Goal: Communication & Community: Answer question/provide support

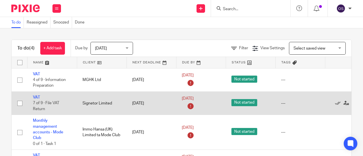
scroll to position [18, 0]
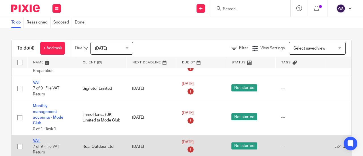
click at [37, 139] on link "VAT" at bounding box center [36, 141] width 7 height 4
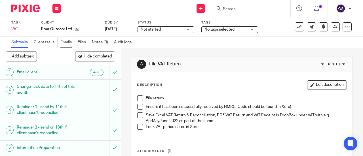
click at [65, 41] on link "Emails" at bounding box center [67, 42] width 14 height 11
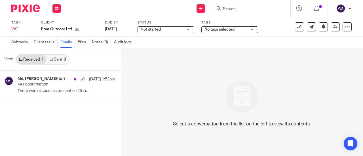
click at [50, 60] on icon at bounding box center [50, 59] width 3 height 3
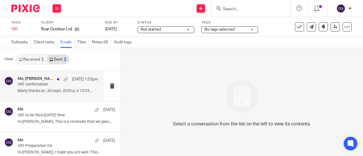
click at [46, 83] on p "VAT confirmation" at bounding box center [50, 84] width 64 height 5
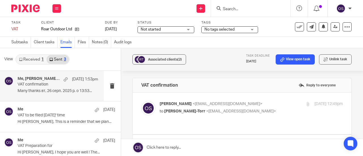
click at [239, 105] on span "<[EMAIL_ADDRESS][DOMAIN_NAME]>" at bounding box center [227, 104] width 70 height 4
checkbox input "true"
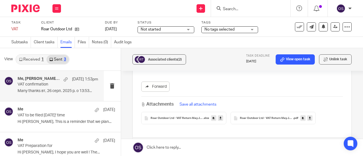
scroll to position [198, 0]
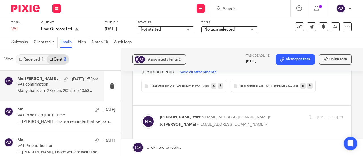
click at [196, 86] on span "Roar Outdoor Ltd - VAT Return MayJunJul2025" at bounding box center [177, 85] width 53 height 3
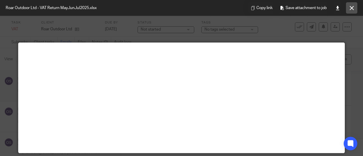
click at [351, 6] on icon at bounding box center [352, 8] width 4 height 4
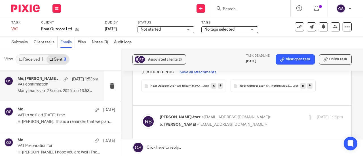
scroll to position [227, 0]
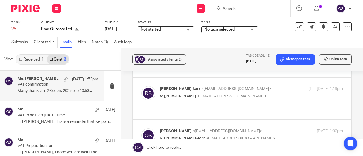
click at [238, 94] on p "to Oksana Sova <oksana@munroandpartners.com>" at bounding box center [221, 97] width 122 height 6
checkbox input "true"
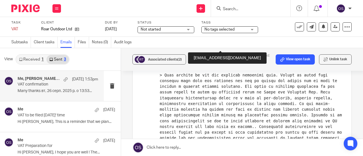
scroll to position [595, 0]
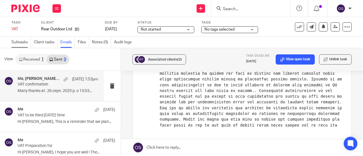
click at [17, 39] on link "Subtasks" at bounding box center [21, 42] width 20 height 11
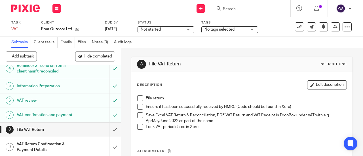
scroll to position [68, 0]
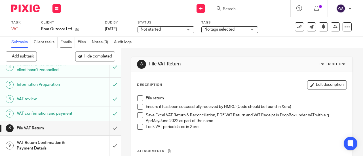
click at [68, 43] on link "Emails" at bounding box center [67, 42] width 14 height 11
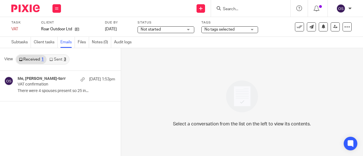
click at [37, 57] on link "Received 1" at bounding box center [31, 59] width 30 height 9
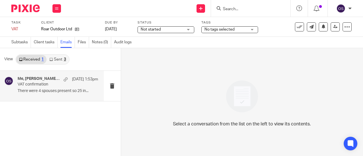
click at [45, 85] on p "VAT confirmation" at bounding box center [50, 84] width 64 height 5
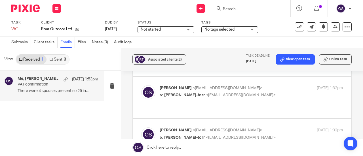
scroll to position [44, 0]
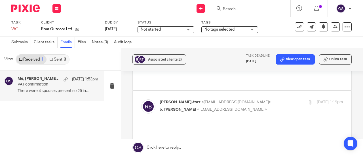
click at [185, 108] on span "[PERSON_NAME]" at bounding box center [180, 110] width 32 height 4
checkbox input "true"
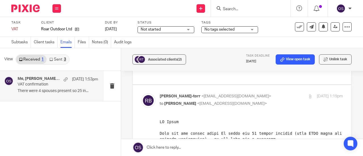
scroll to position [0, 0]
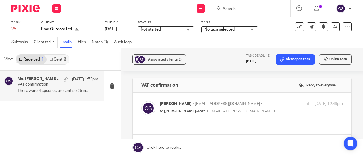
click at [204, 105] on span "<oksana@munroandpartners.com>" at bounding box center [227, 104] width 70 height 4
checkbox input "true"
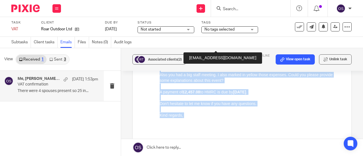
scroll to position [150, 0]
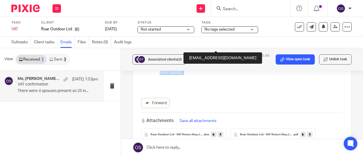
drag, startPoint x: 160, startPoint y: -19, endPoint x: 351, endPoint y: 66, distance: 209.0
click html "Dear Richard, Please find attached the latest VAT return that we are ready to s…"
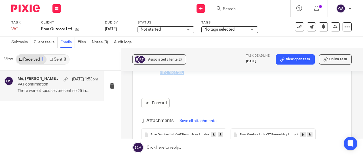
copy div "Dear Richard, Please find attached the latest VAT return that we are ready to s…"
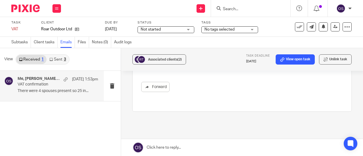
click at [171, 147] on link at bounding box center [242, 147] width 242 height 17
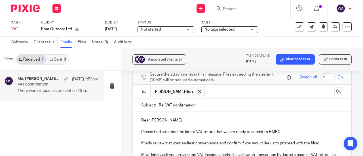
scroll to position [1084, 0]
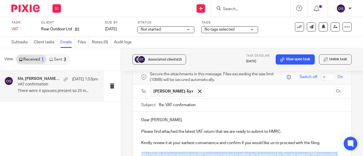
drag, startPoint x: 139, startPoint y: 127, endPoint x: 223, endPoint y: 153, distance: 87.2
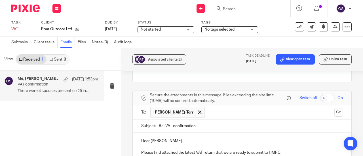
scroll to position [1091, 0]
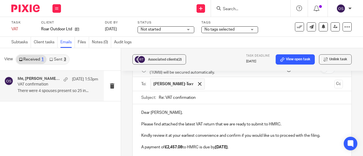
click at [182, 145] on strong "£2,457.08" at bounding box center [174, 147] width 18 height 4
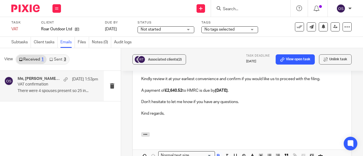
scroll to position [1176, 0]
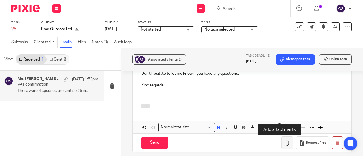
click at [281, 137] on button "button" at bounding box center [287, 143] width 12 height 13
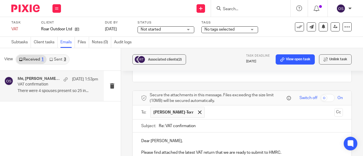
scroll to position [1091, 0]
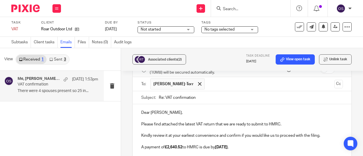
drag, startPoint x: 271, startPoint y: 124, endPoint x: 272, endPoint y: 120, distance: 4.6
click at [272, 150] on p at bounding box center [242, 153] width 202 height 6
click at [321, 133] on p "Kindly review it at your earliest convenience and confirm if you would like us …" at bounding box center [242, 136] width 202 height 6
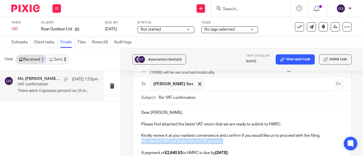
drag, startPoint x: 225, startPoint y: 116, endPoint x: 137, endPoint y: 113, distance: 87.9
click at [137, 113] on div "Dear Richard, Please find attached the latest VAT return that we are ready to s…" at bounding box center [242, 149] width 219 height 90
copy p "We claimed VAT in a proportion for 25 persons."
click at [289, 122] on p "Please find attached the latest VAT return that we are ready to submit to HMRC." at bounding box center [242, 125] width 202 height 6
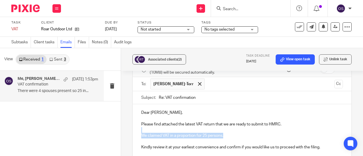
drag, startPoint x: 227, startPoint y: 110, endPoint x: 149, endPoint y: 115, distance: 77.5
click at [130, 103] on div "Associated clients (2) Task deadline 2 Aug 2025 View open task Unlink task VAT …" at bounding box center [242, 102] width 242 height 108
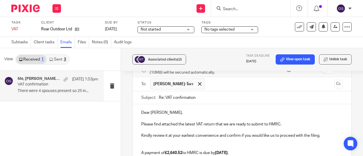
click at [171, 139] on p at bounding box center [242, 142] width 202 height 6
click at [164, 133] on p "Kindly review it at your earliest convenience and confirm if you would like us …" at bounding box center [242, 136] width 202 height 6
click at [162, 127] on p at bounding box center [242, 130] width 202 height 6
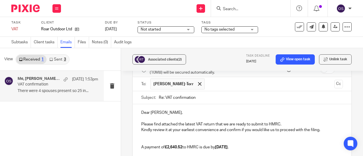
click at [157, 133] on p at bounding box center [242, 136] width 202 height 6
click at [149, 133] on p at bounding box center [242, 136] width 202 height 6
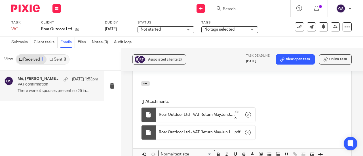
scroll to position [1233, 0]
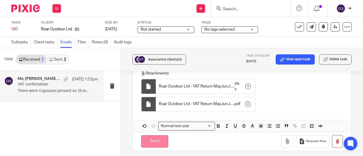
click at [150, 135] on input "Send" at bounding box center [154, 141] width 27 height 12
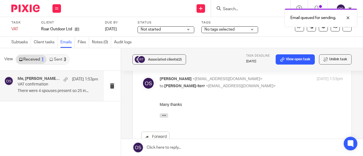
scroll to position [977, 0]
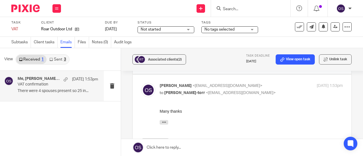
click at [60, 60] on link "Sent 3" at bounding box center [57, 59] width 22 height 9
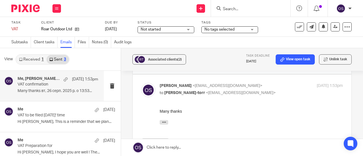
click at [69, 86] on p "VAT confirmation" at bounding box center [50, 84] width 64 height 5
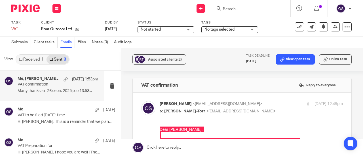
scroll to position [0, 0]
click at [65, 85] on p "VAT confirmation" at bounding box center [50, 84] width 64 height 5
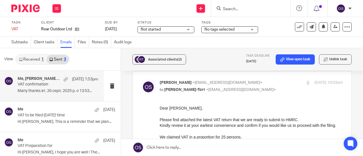
scroll to position [1102, 0]
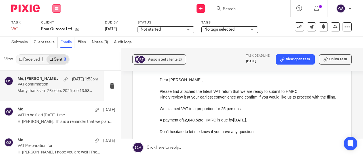
click at [55, 8] on icon at bounding box center [56, 8] width 3 height 3
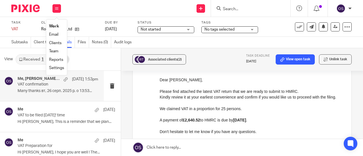
click at [52, 27] on link "Work" at bounding box center [54, 26] width 10 height 4
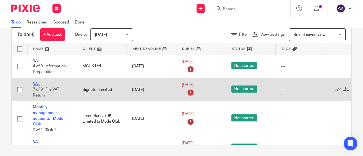
click at [38, 82] on link "VAT" at bounding box center [36, 84] width 7 height 4
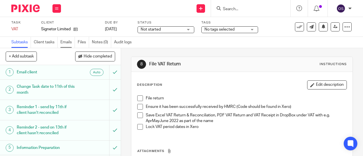
click at [65, 42] on link "Emails" at bounding box center [67, 42] width 14 height 11
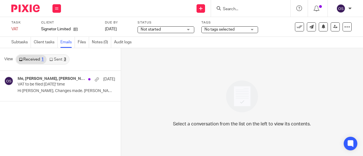
click at [55, 56] on link "Sent 3" at bounding box center [57, 59] width 22 height 9
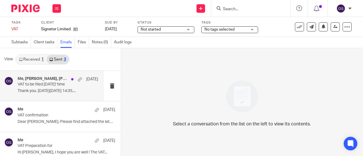
click at [55, 85] on p "VAT to be filed in two days' time" at bounding box center [50, 84] width 64 height 5
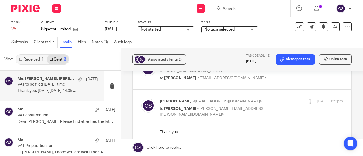
scroll to position [230, 0]
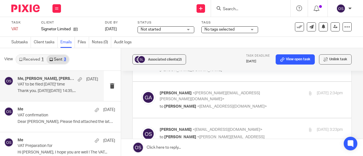
click at [245, 90] on div "Gary Adams <gary.adams@signetor.com> to Oksana Sova <oksana@munroandpartners.co…" at bounding box center [221, 99] width 122 height 19
checkbox input "true"
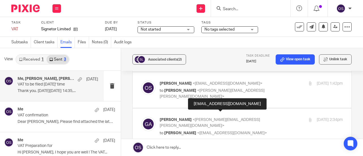
scroll to position [201, 0]
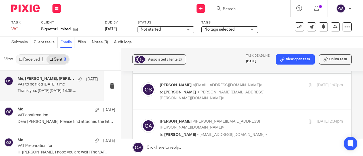
click at [243, 82] on p "Oksana Sova <oksana@munroandpartners.com>" at bounding box center [221, 85] width 122 height 6
checkbox input "true"
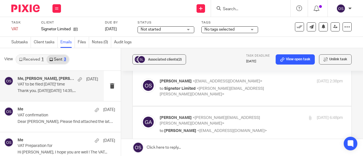
scroll to position [0, 0]
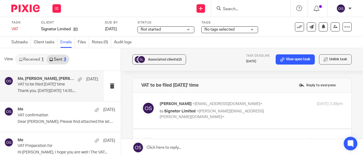
click at [41, 59] on link "Received 1" at bounding box center [31, 59] width 30 height 9
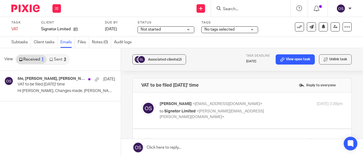
click at [62, 58] on link "Sent 3" at bounding box center [57, 59] width 22 height 9
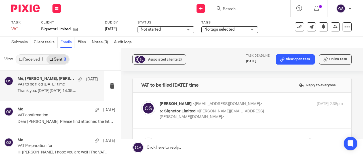
click at [63, 87] on p "VAT to be filed in two days' time" at bounding box center [50, 84] width 64 height 5
click at [240, 103] on span "<oksana@munroandpartners.com>" at bounding box center [227, 104] width 70 height 4
checkbox input "true"
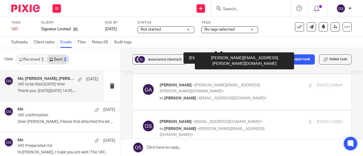
scroll to position [170, 0]
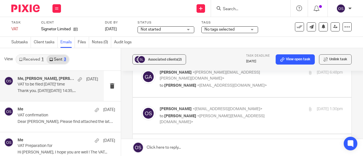
click at [276, 89] on div "Gary Adams <gary.adams@signetor.com> to Oksana Sova <oksana@munroandpartners.co…" at bounding box center [242, 79] width 202 height 19
click at [238, 85] on span "<oksana@munroandpartners.com>" at bounding box center [232, 86] width 70 height 4
checkbox input "true"
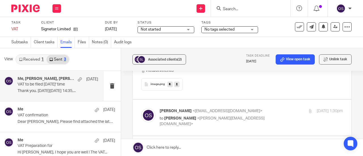
scroll to position [907, 0]
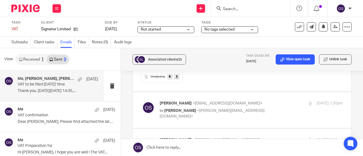
click at [252, 104] on label at bounding box center [242, 110] width 219 height 36
click at [141, 101] on input "checkbox" at bounding box center [141, 100] width 0 height 0
checkbox input "true"
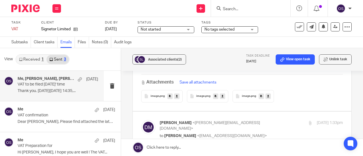
scroll to position [1106, 0]
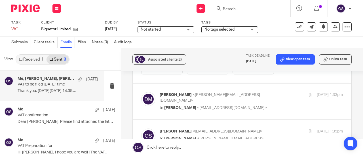
click at [248, 106] on span "<oksana@munroandpartners.com>" at bounding box center [232, 108] width 70 height 4
checkbox input "true"
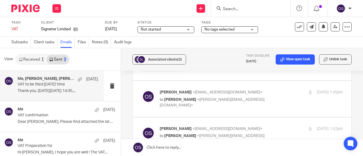
scroll to position [1531, 0]
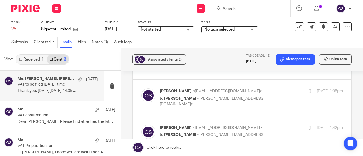
click at [227, 94] on p "Oksana Sova <oksana@munroandpartners.com>" at bounding box center [221, 91] width 122 height 6
checkbox input "true"
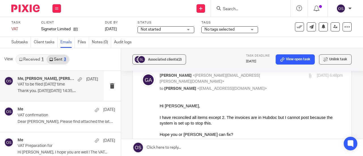
scroll to position [312, 0]
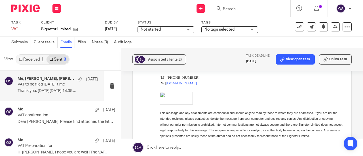
click at [61, 58] on link "Sent 3" at bounding box center [57, 59] width 22 height 9
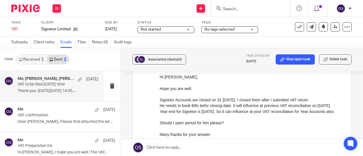
scroll to position [879, 0]
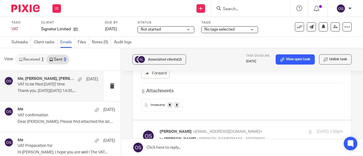
click at [152, 105] on span "image" at bounding box center [155, 104] width 9 height 3
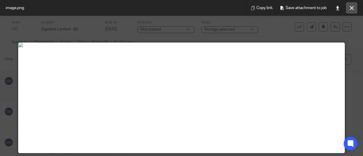
click at [352, 7] on icon at bounding box center [352, 8] width 4 height 4
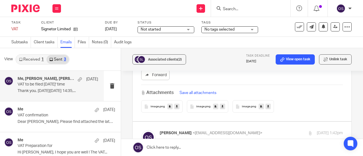
scroll to position [1644, 0]
click at [158, 100] on div "image .png" at bounding box center [161, 106] width 41 height 12
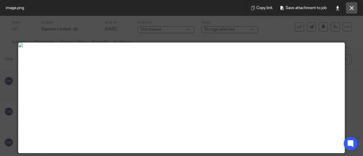
click at [352, 7] on icon at bounding box center [352, 8] width 4 height 4
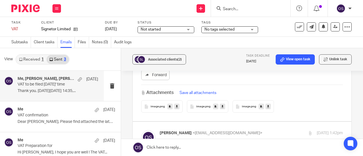
click at [205, 105] on span ".png" at bounding box center [208, 106] width 6 height 3
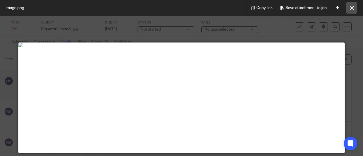
click at [351, 8] on icon at bounding box center [352, 8] width 4 height 4
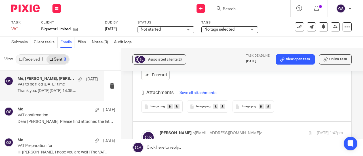
click at [250, 100] on div "image .png" at bounding box center [252, 106] width 41 height 12
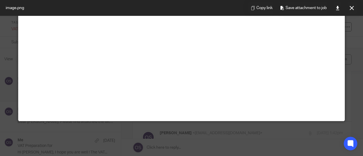
scroll to position [0, 0]
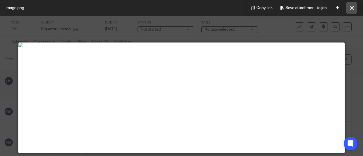
click at [352, 9] on icon at bounding box center [352, 8] width 4 height 4
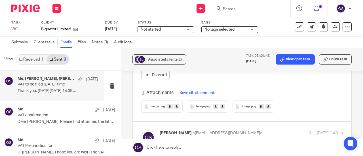
click at [202, 105] on span "image" at bounding box center [200, 106] width 9 height 3
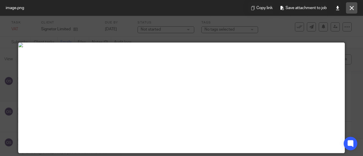
click at [350, 8] on icon at bounding box center [352, 8] width 4 height 4
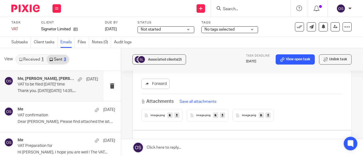
scroll to position [1814, 0]
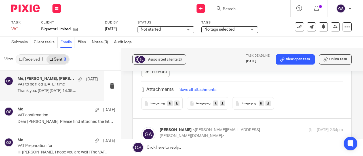
click at [195, 97] on div "image .png" at bounding box center [207, 103] width 41 height 12
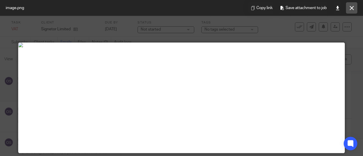
click at [353, 12] on button at bounding box center [351, 7] width 11 height 11
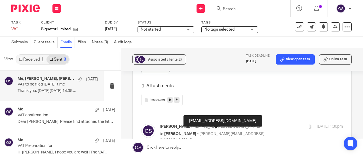
scroll to position [879, 0]
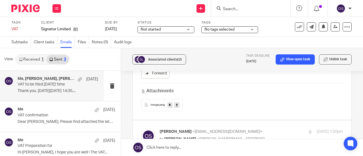
click at [145, 105] on icon at bounding box center [146, 105] width 4 height 4
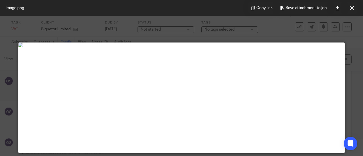
scroll to position [0, 0]
click at [350, 7] on icon at bounding box center [352, 8] width 4 height 4
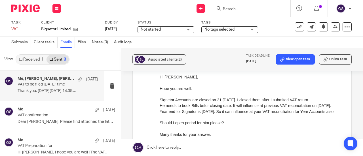
scroll to position [1134, 0]
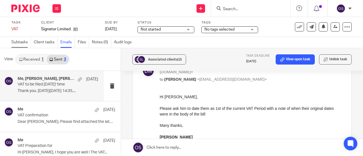
click at [20, 42] on link "Subtasks" at bounding box center [21, 42] width 20 height 11
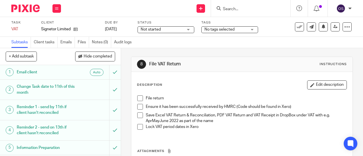
click at [137, 98] on span at bounding box center [140, 99] width 6 height 6
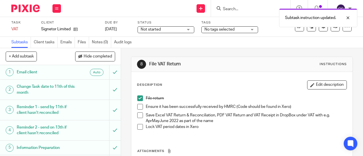
click at [137, 106] on span at bounding box center [140, 107] width 6 height 6
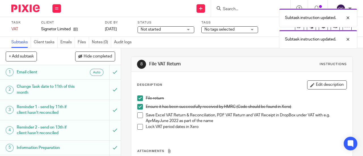
click at [139, 113] on span at bounding box center [140, 116] width 6 height 6
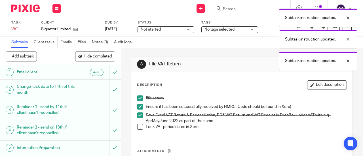
click at [138, 125] on span at bounding box center [140, 127] width 6 height 6
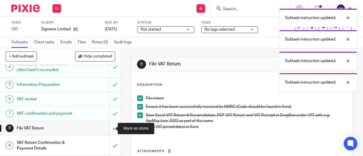
scroll to position [68, 0]
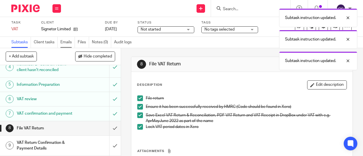
click at [65, 41] on link "Emails" at bounding box center [67, 42] width 14 height 11
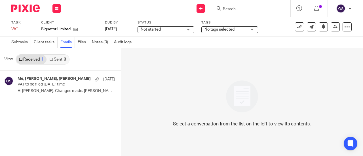
click at [60, 59] on link "Sent 3" at bounding box center [57, 59] width 22 height 9
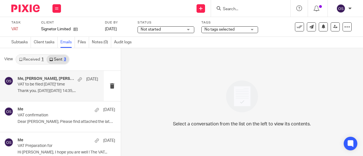
click at [43, 90] on p "Thank you. On Fri, 15 Aug 2025 at 14:35,..." at bounding box center [58, 91] width 81 height 5
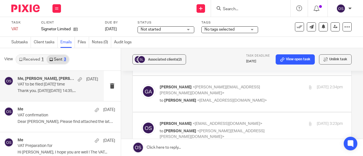
scroll to position [227, 0]
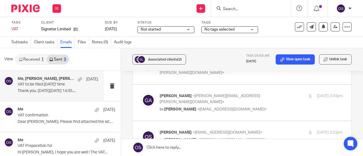
click at [253, 107] on p "to Oksana Sova <oksana@munroandpartners.com>" at bounding box center [221, 110] width 122 height 6
checkbox input "true"
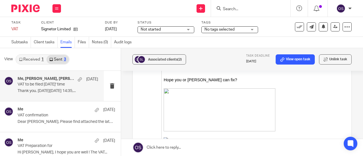
scroll to position [454, 0]
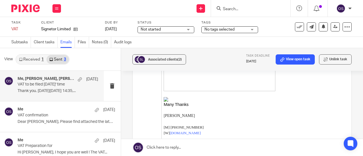
click at [165, 146] on link at bounding box center [242, 147] width 242 height 17
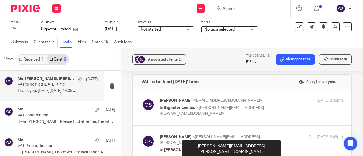
scroll to position [0, 0]
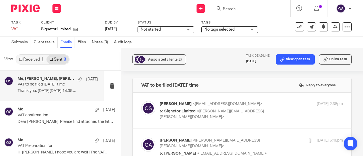
click at [188, 111] on span "Signetor Limited" at bounding box center [179, 111] width 31 height 4
checkbox input "true"
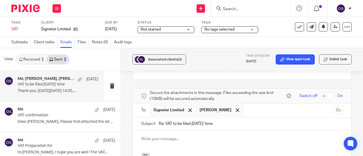
scroll to position [1332, 0]
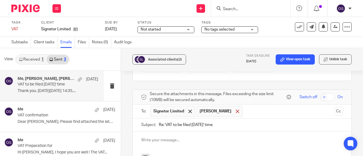
click at [234, 107] on div at bounding box center [237, 111] width 7 height 9
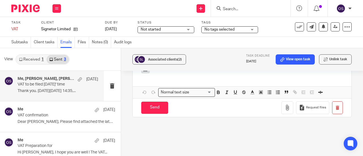
scroll to position [1361, 0]
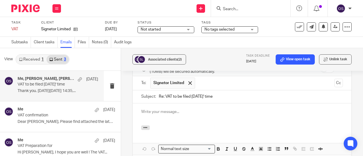
click at [196, 103] on div at bounding box center [242, 114] width 219 height 22
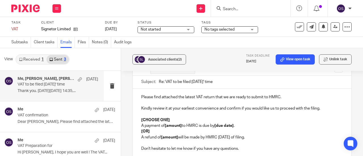
scroll to position [1347, 0]
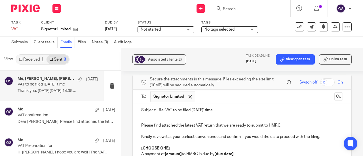
drag, startPoint x: 210, startPoint y: 96, endPoint x: 143, endPoint y: 84, distance: 68.2
paste input "VAT confirmation"
click at [163, 104] on input "VAT confirmation" at bounding box center [251, 110] width 184 height 13
type input "VAT confirmation"
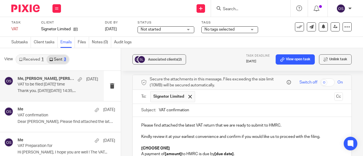
click at [141, 123] on p "Please find attached the latest VAT return that we are ready to submit to HMRC." at bounding box center [242, 126] width 202 height 6
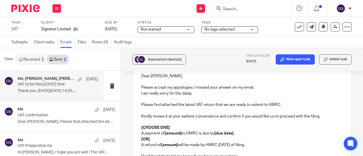
scroll to position [1404, 0]
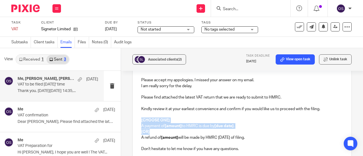
drag, startPoint x: 147, startPoint y: 117, endPoint x: 137, endPoint y: 109, distance: 12.9
click at [137, 109] on div "Dear Gary, Please accept my appologies. I missed your answer on my email. I am …" at bounding box center [242, 119] width 219 height 119
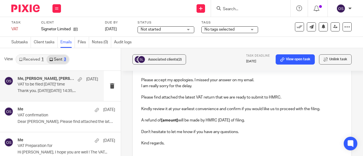
click at [175, 118] on strong "[amount]" at bounding box center [169, 120] width 17 height 4
click at [177, 118] on p "A refund of [amount] will be made by HMRC within 6 weeks of filing." at bounding box center [242, 121] width 202 height 6
drag, startPoint x: 160, startPoint y: 106, endPoint x: 164, endPoint y: 111, distance: 5.8
click at [160, 118] on p "A refund of 1,505.93 will be made by HMRC within 6 weeks of filing." at bounding box center [242, 121] width 202 height 6
click at [162, 118] on p "A refund of £ 1,505.93 will be made by HMRC within 6 weeks of filing." at bounding box center [242, 121] width 202 height 6
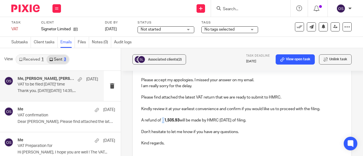
scroll to position [1432, 0]
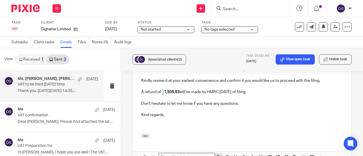
click at [217, 155] on icon "button" at bounding box center [218, 157] width 5 height 5
click at [213, 124] on p at bounding box center [242, 127] width 202 height 6
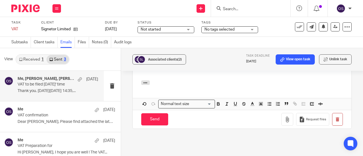
scroll to position [1489, 0]
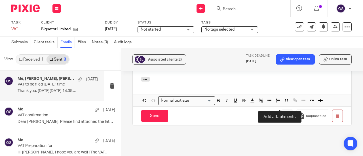
click at [284, 113] on icon "button" at bounding box center [287, 116] width 6 height 6
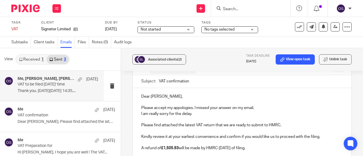
scroll to position [1375, 0]
click at [264, 106] on p "Please accept my appologies. I missed your answer on my email." at bounding box center [242, 109] width 202 height 6
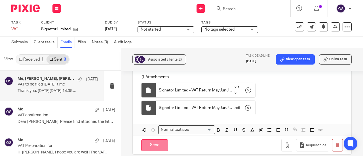
scroll to position [1517, 0]
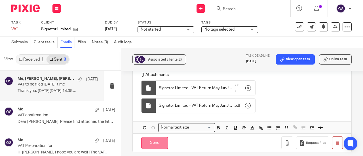
click at [142, 137] on input "Send" at bounding box center [154, 143] width 27 height 12
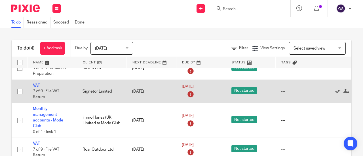
scroll to position [18, 0]
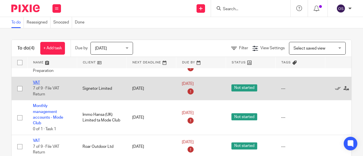
click at [35, 81] on link "VAT" at bounding box center [36, 83] width 7 height 4
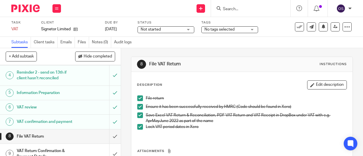
scroll to position [57, 0]
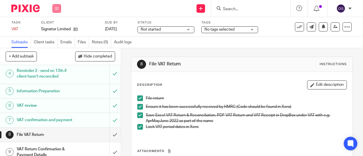
click at [56, 9] on icon at bounding box center [56, 8] width 3 height 3
click at [52, 24] on li "Work" at bounding box center [56, 26] width 15 height 8
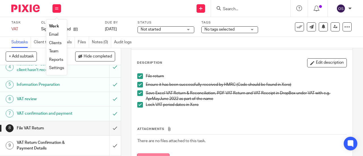
scroll to position [49, 0]
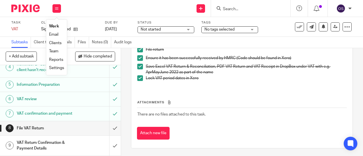
click at [51, 27] on link "Work" at bounding box center [54, 26] width 10 height 4
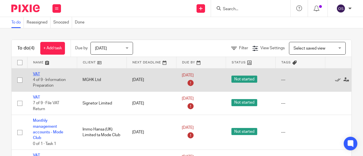
click at [34, 73] on link "VAT" at bounding box center [36, 74] width 7 height 4
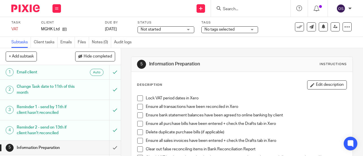
scroll to position [57, 0]
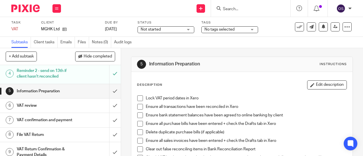
click at [33, 124] on h1 "VAT confirmation and payment" at bounding box center [46, 120] width 58 height 9
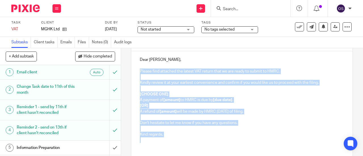
scroll to position [104, 0]
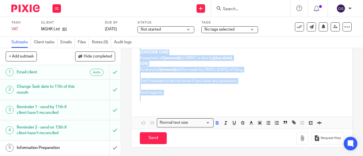
drag, startPoint x: 138, startPoint y: 103, endPoint x: 262, endPoint y: 97, distance: 124.3
click at [262, 97] on div "Dear [PERSON_NAME], Please find attached the latest VAT return that we are read…" at bounding box center [241, 57] width 221 height 96
copy div "Please find attached the latest VAT return that we are ready to submit to HMRC.…"
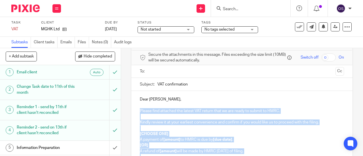
scroll to position [19, 0]
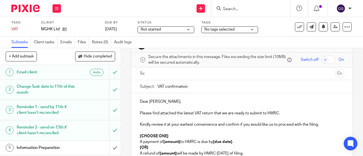
drag, startPoint x: 189, startPoint y: 90, endPoint x: 155, endPoint y: 85, distance: 34.0
click at [155, 85] on div "Subject: VAT confirmation" at bounding box center [242, 86] width 204 height 13
